Goal: Task Accomplishment & Management: Manage account settings

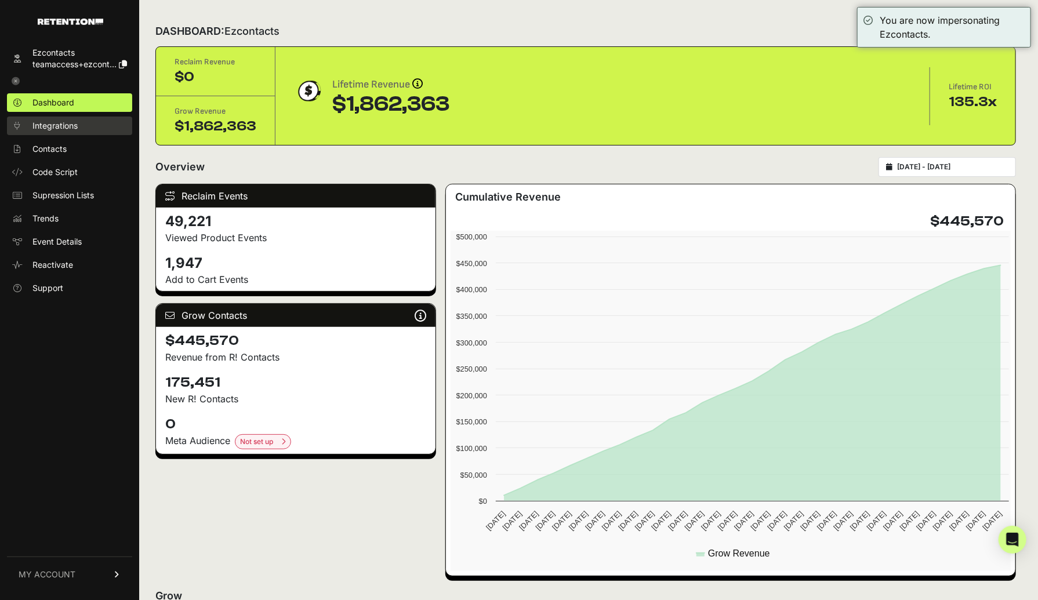
click at [67, 128] on span "Integrations" at bounding box center [54, 126] width 45 height 12
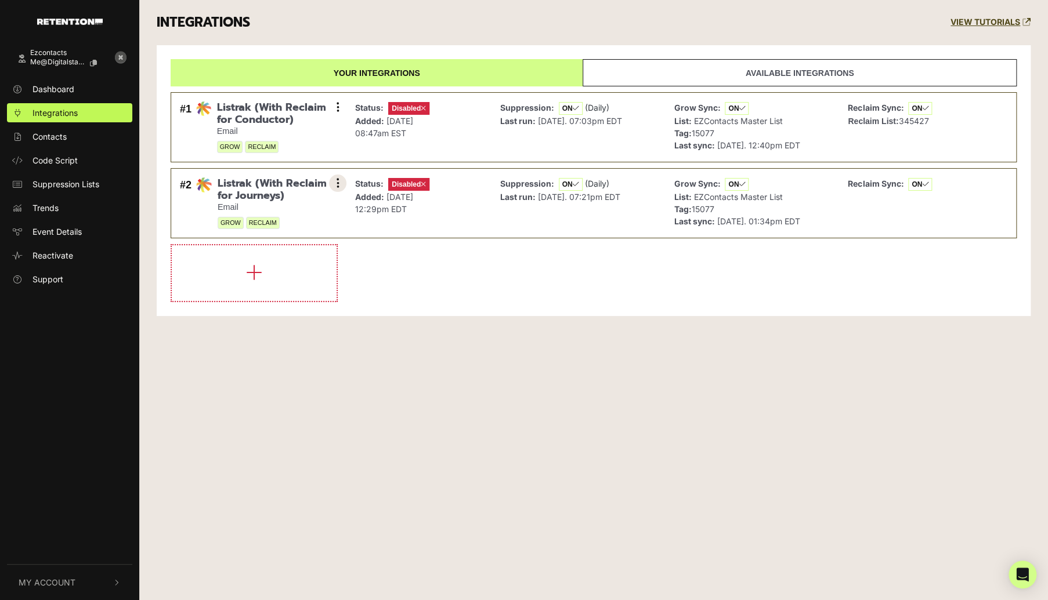
click at [339, 184] on button at bounding box center [337, 183] width 17 height 17
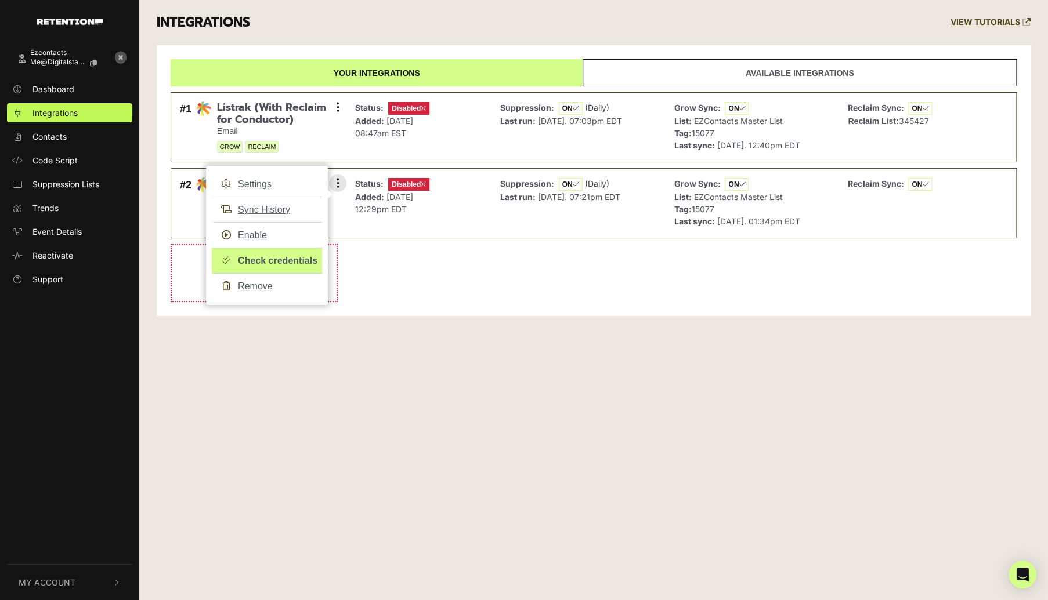
click at [273, 260] on link "Check credentials" at bounding box center [267, 261] width 110 height 26
click at [283, 255] on link "Check credentials" at bounding box center [267, 261] width 110 height 26
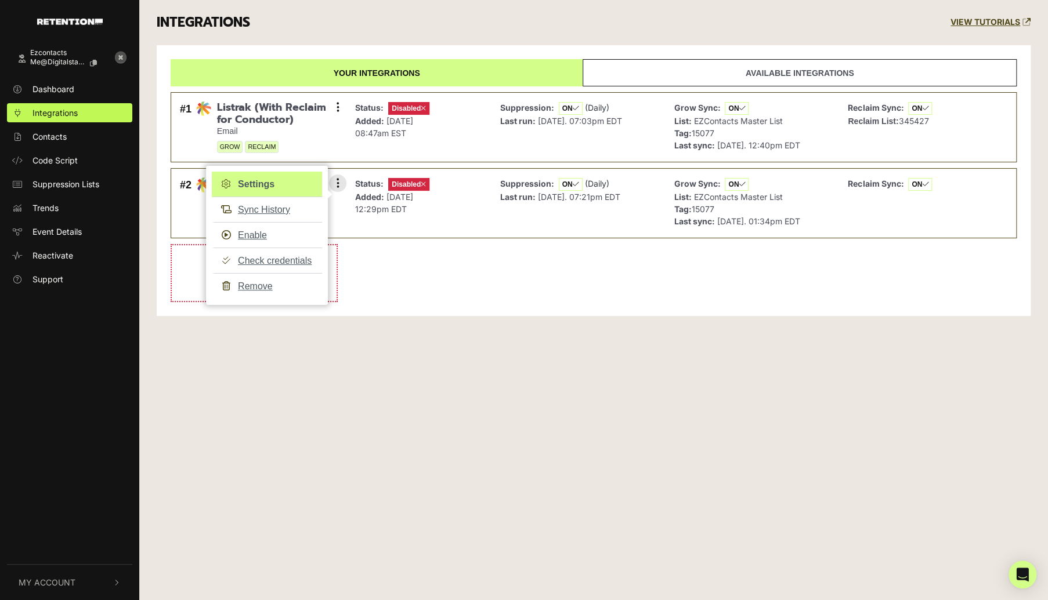
click at [264, 185] on link "Settings" at bounding box center [267, 185] width 110 height 26
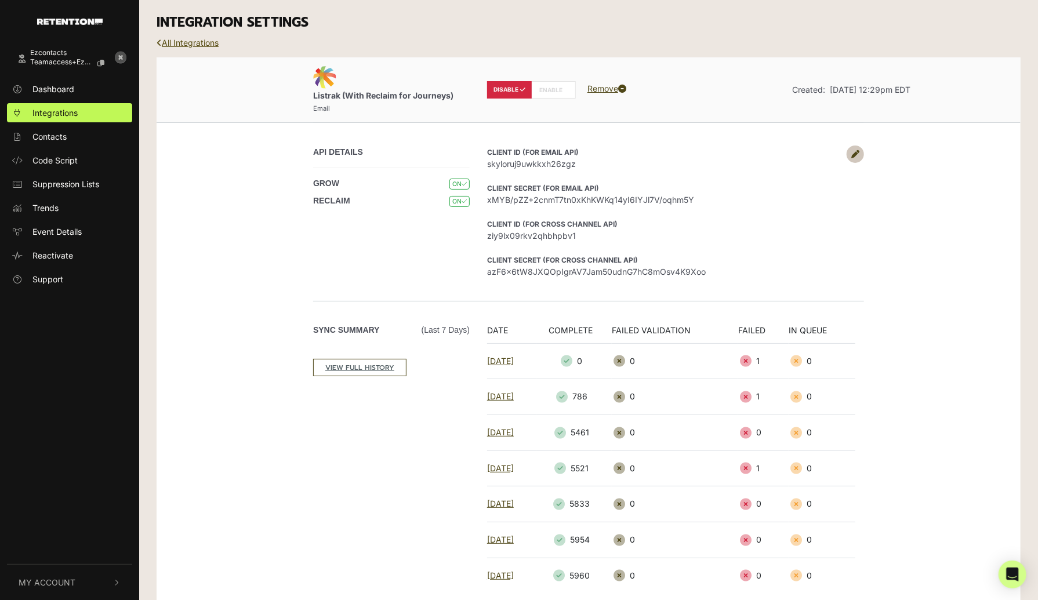
click at [202, 42] on link "All Integrations" at bounding box center [188, 43] width 62 height 10
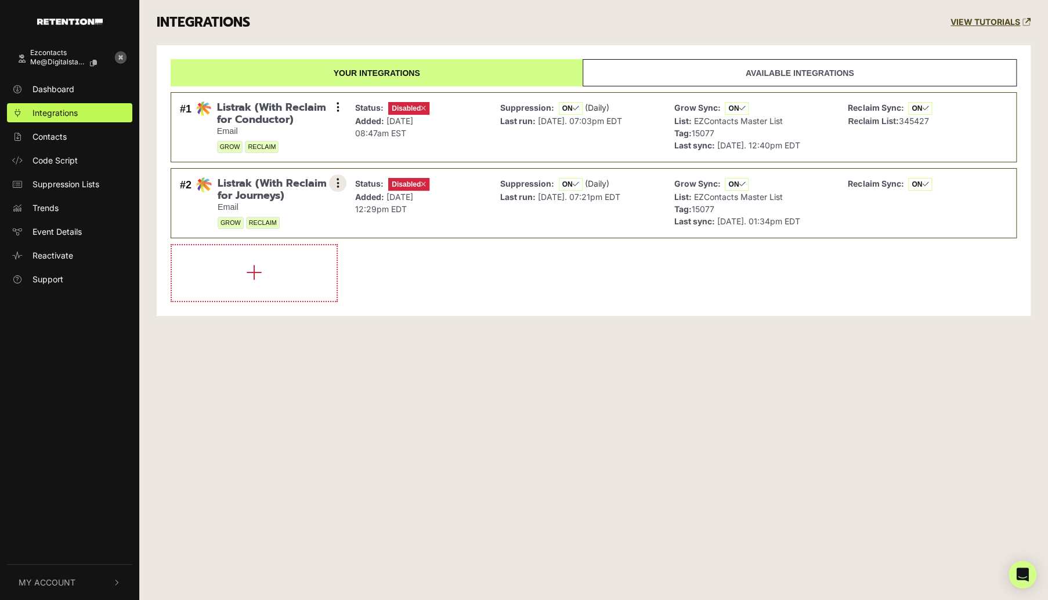
click at [341, 180] on button at bounding box center [337, 183] width 17 height 17
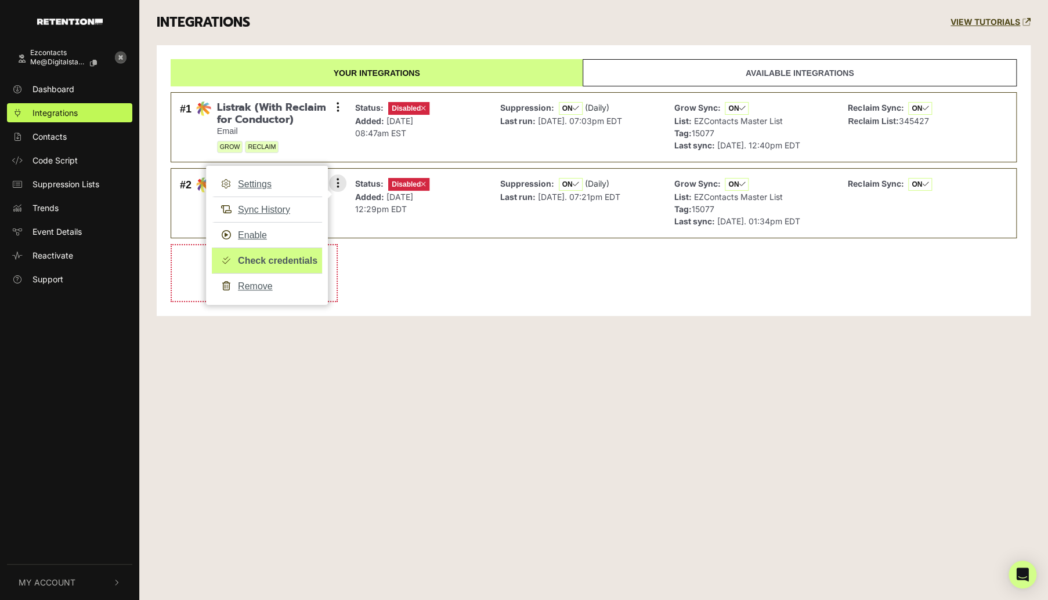
click at [301, 260] on link "Check credentials" at bounding box center [267, 261] width 110 height 26
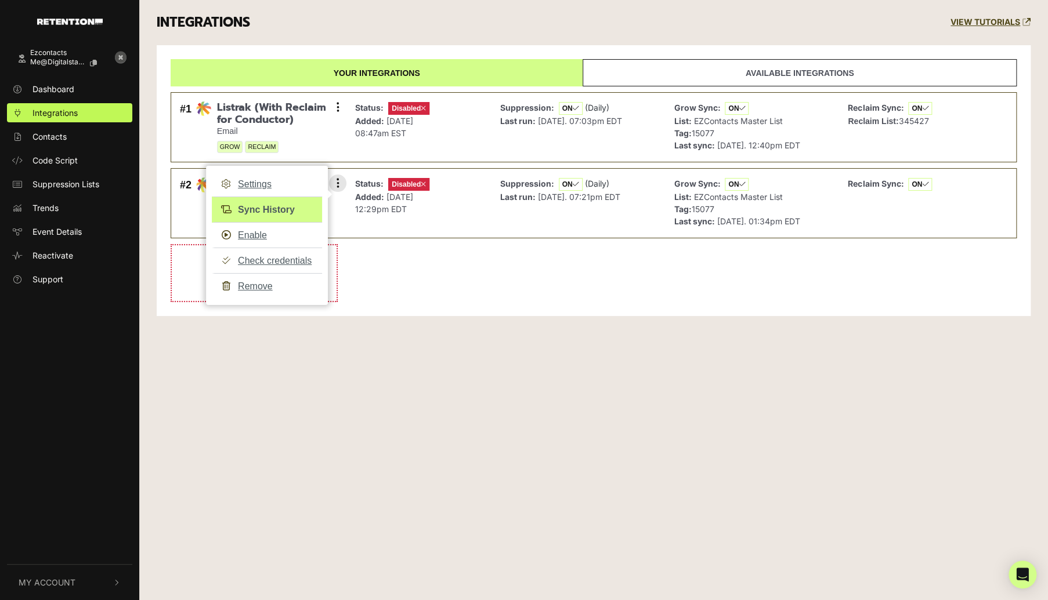
click at [247, 208] on link "Sync History" at bounding box center [267, 210] width 110 height 26
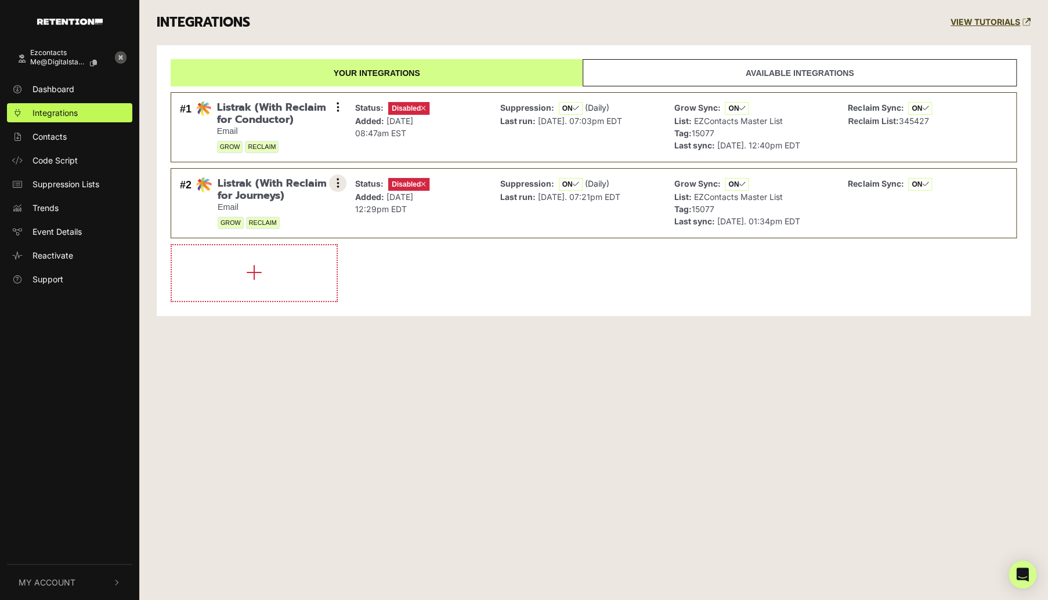
click at [339, 184] on button at bounding box center [337, 183] width 17 height 17
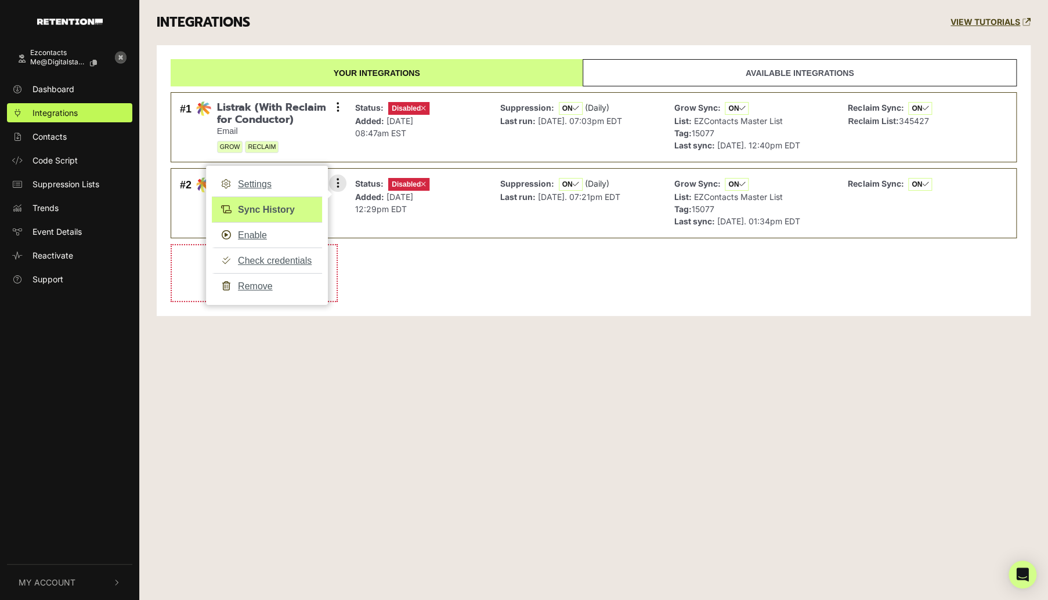
click at [278, 205] on link "Sync History" at bounding box center [267, 210] width 110 height 26
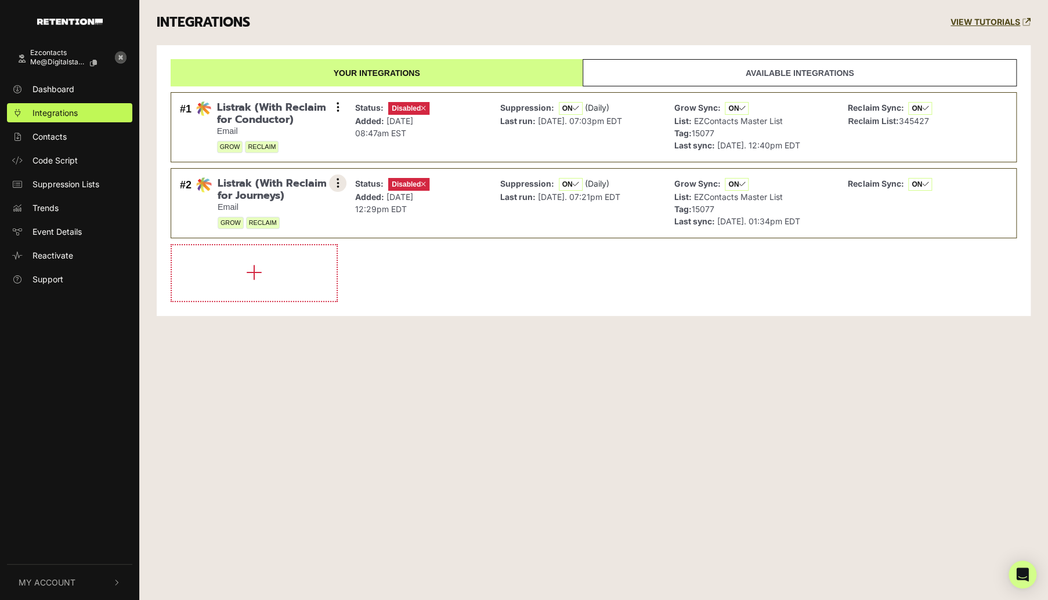
click at [337, 180] on icon at bounding box center [337, 183] width 3 height 12
click at [336, 182] on icon at bounding box center [337, 183] width 3 height 12
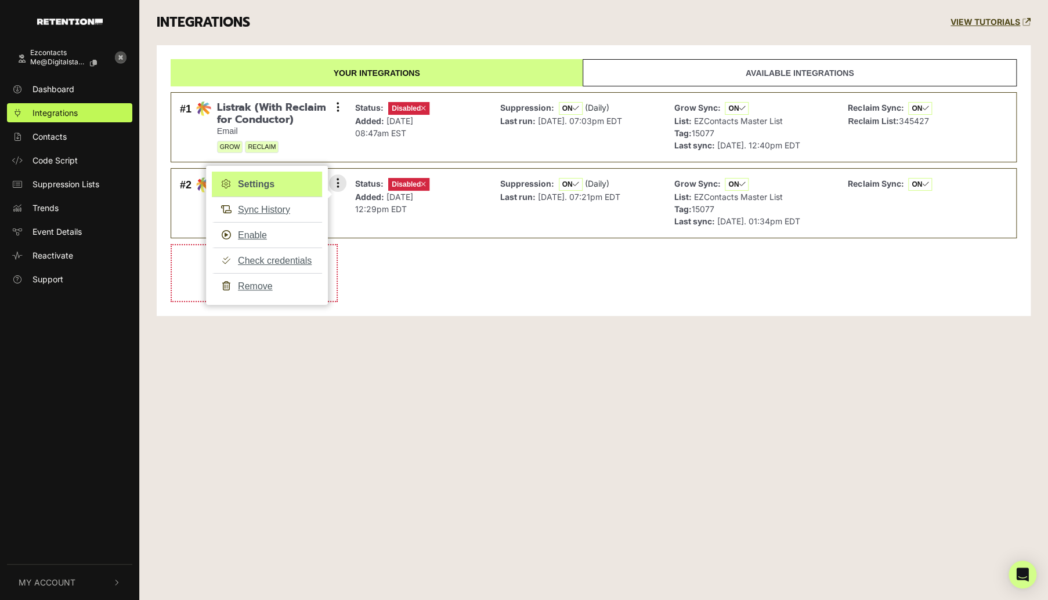
click at [263, 183] on link "Settings" at bounding box center [267, 185] width 110 height 26
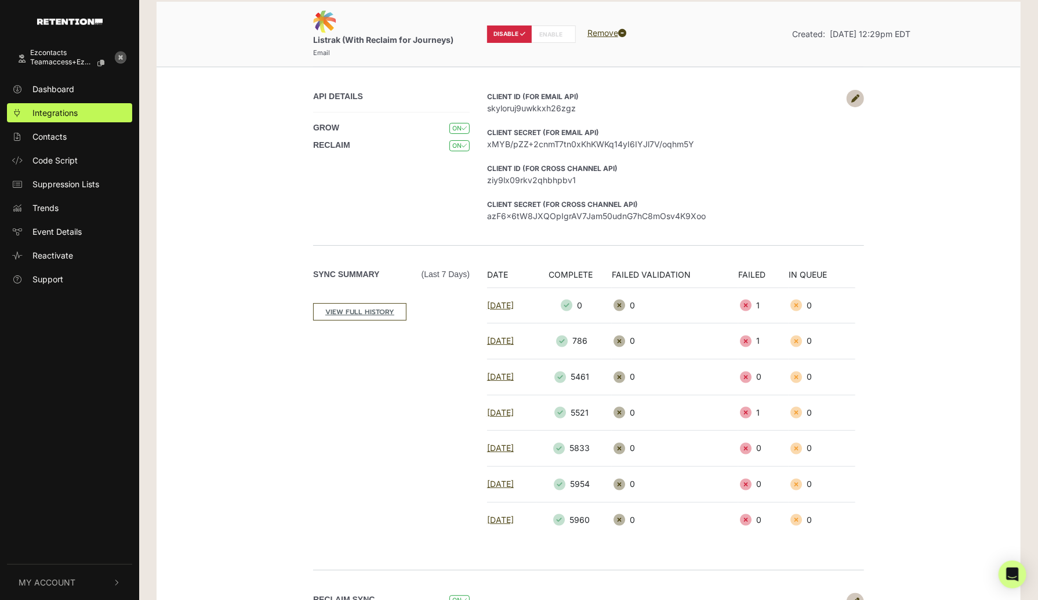
scroll to position [174, 0]
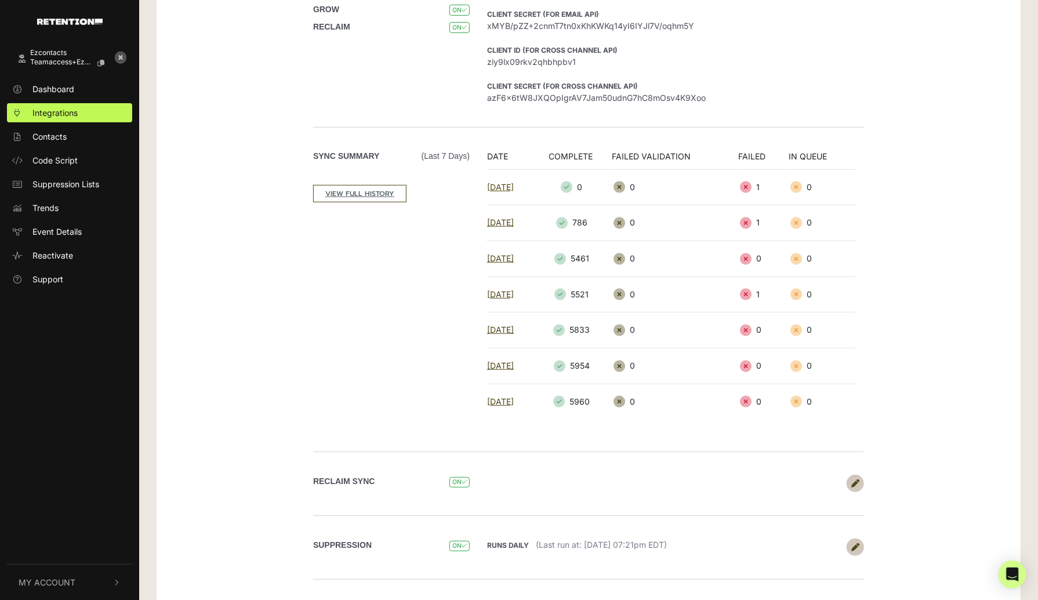
click at [512, 183] on link "[DATE]" at bounding box center [500, 187] width 27 height 10
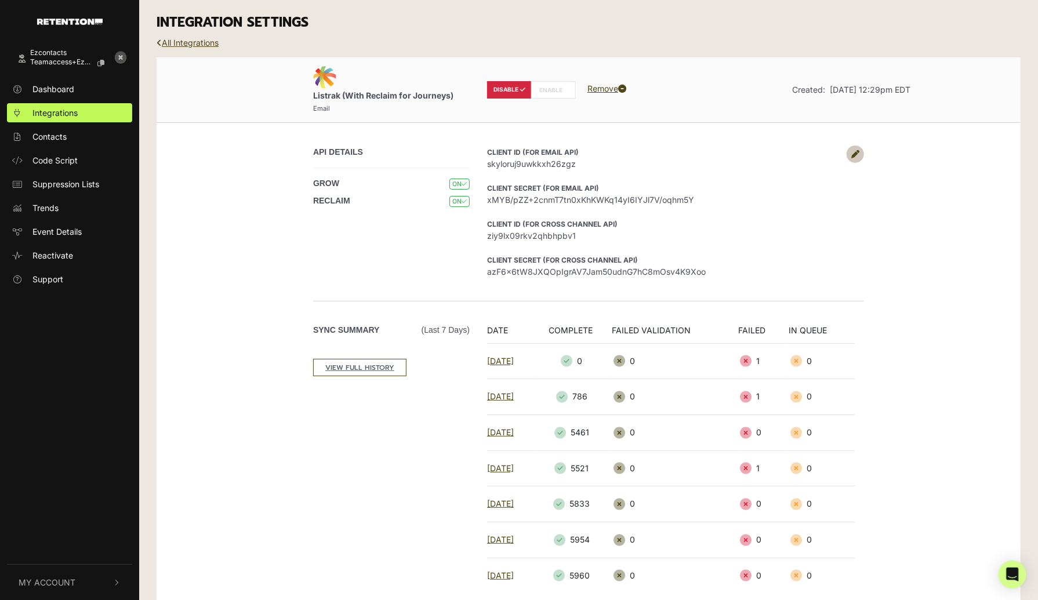
click at [552, 89] on label "ENABLE" at bounding box center [553, 89] width 45 height 17
radio input "false"
radio input "true"
click at [65, 584] on span "My Account" at bounding box center [47, 583] width 57 height 12
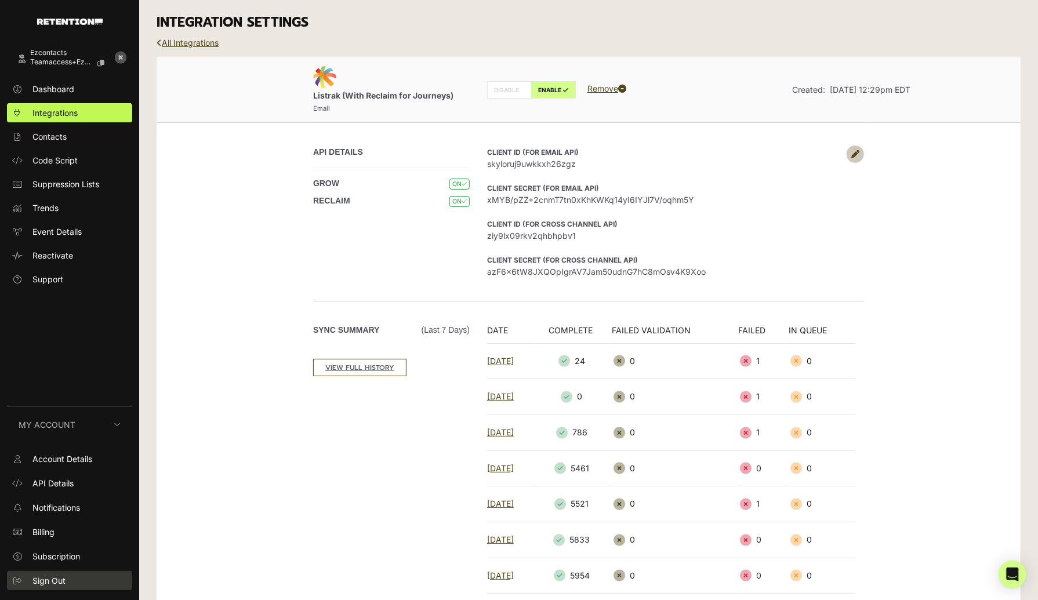
click at [57, 582] on span "Sign Out" at bounding box center [48, 581] width 33 height 12
